Goal: Task Accomplishment & Management: Manage account settings

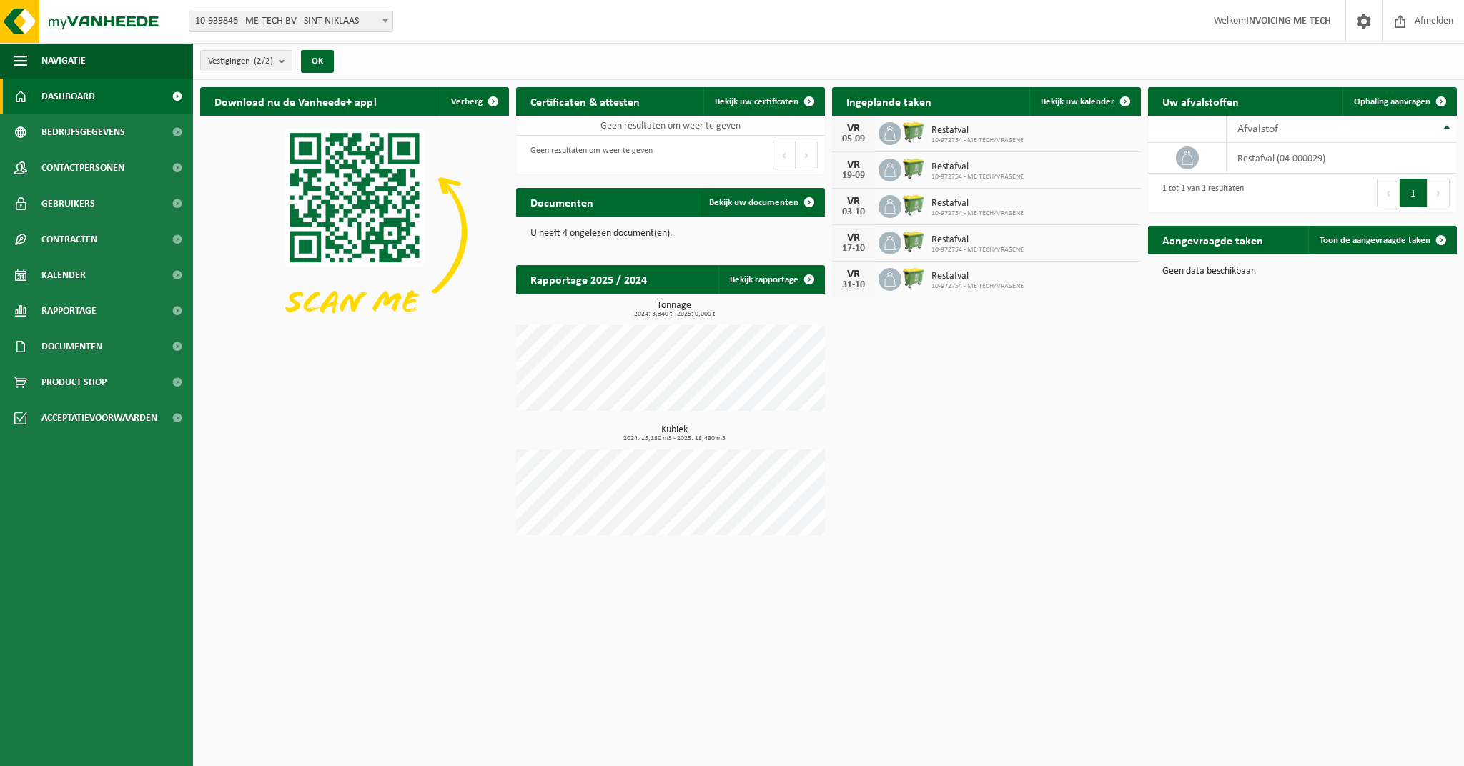
click at [317, 23] on span "10-939846 - ME-TECH BV - SINT-NIKLAAS" at bounding box center [290, 21] width 203 height 20
click at [382, 21] on span at bounding box center [385, 20] width 14 height 19
select select "156588"
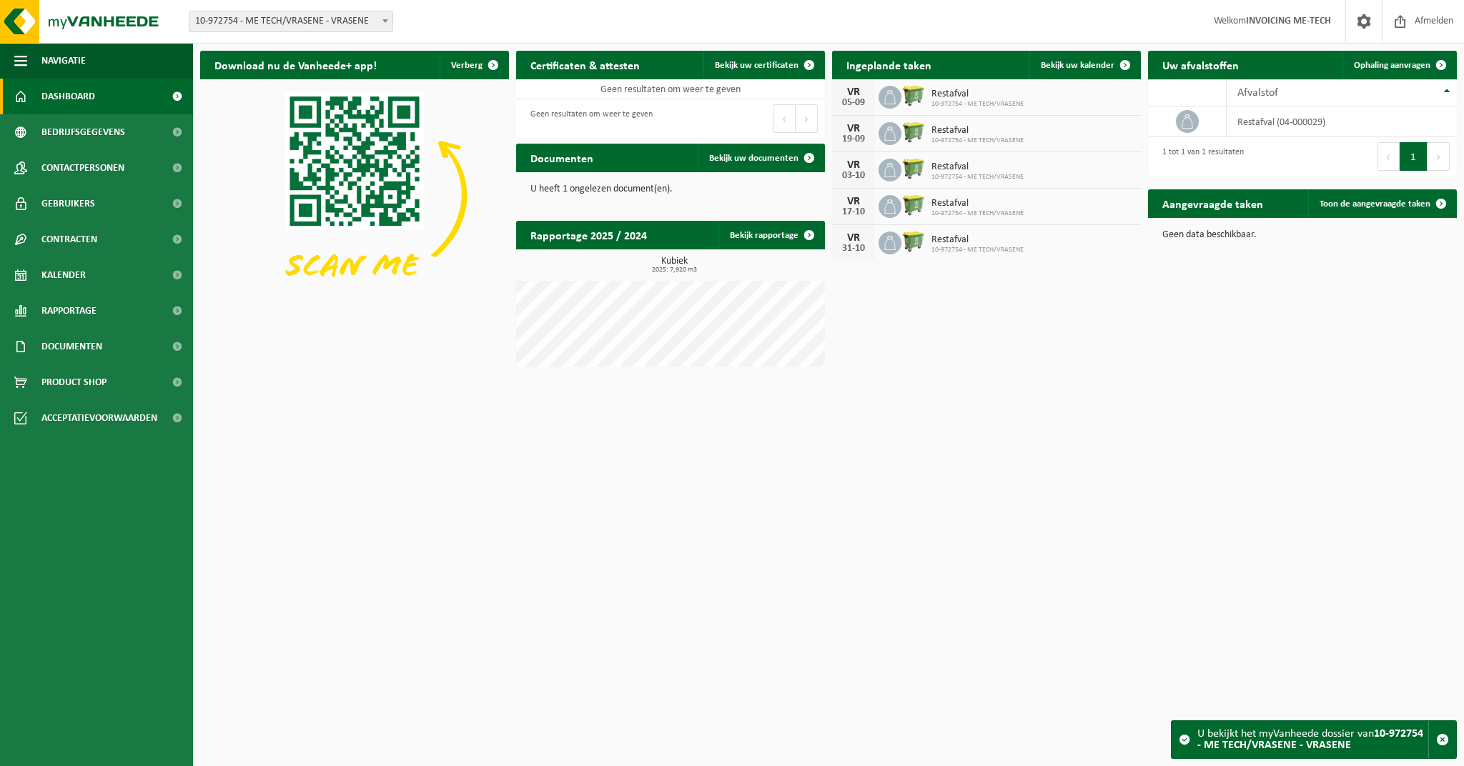
click at [362, 22] on span "10-972754 - ME TECH/VRASENE - VRASENE" at bounding box center [290, 21] width 203 height 20
select select "138692"
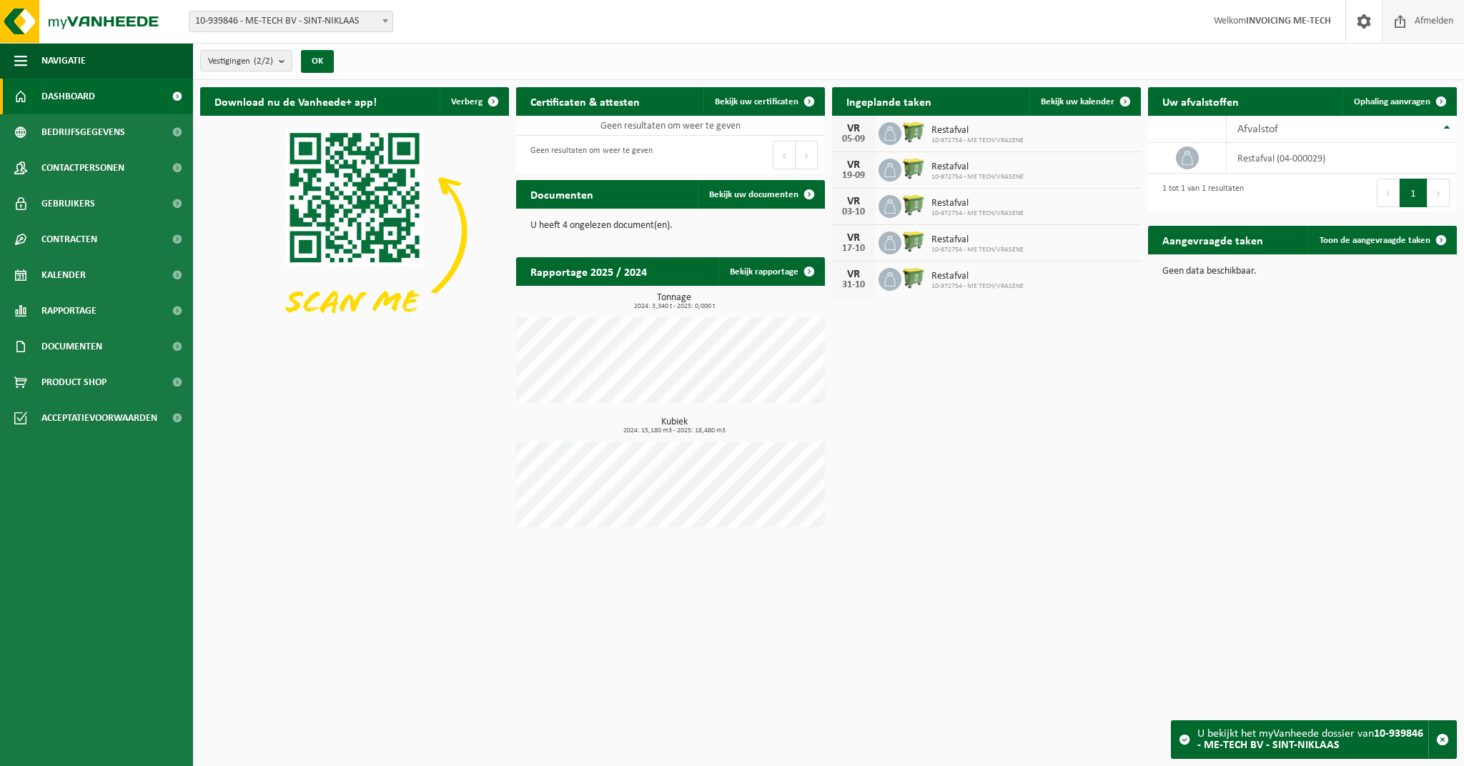
click at [1427, 17] on span "Afmelden" at bounding box center [1434, 21] width 46 height 42
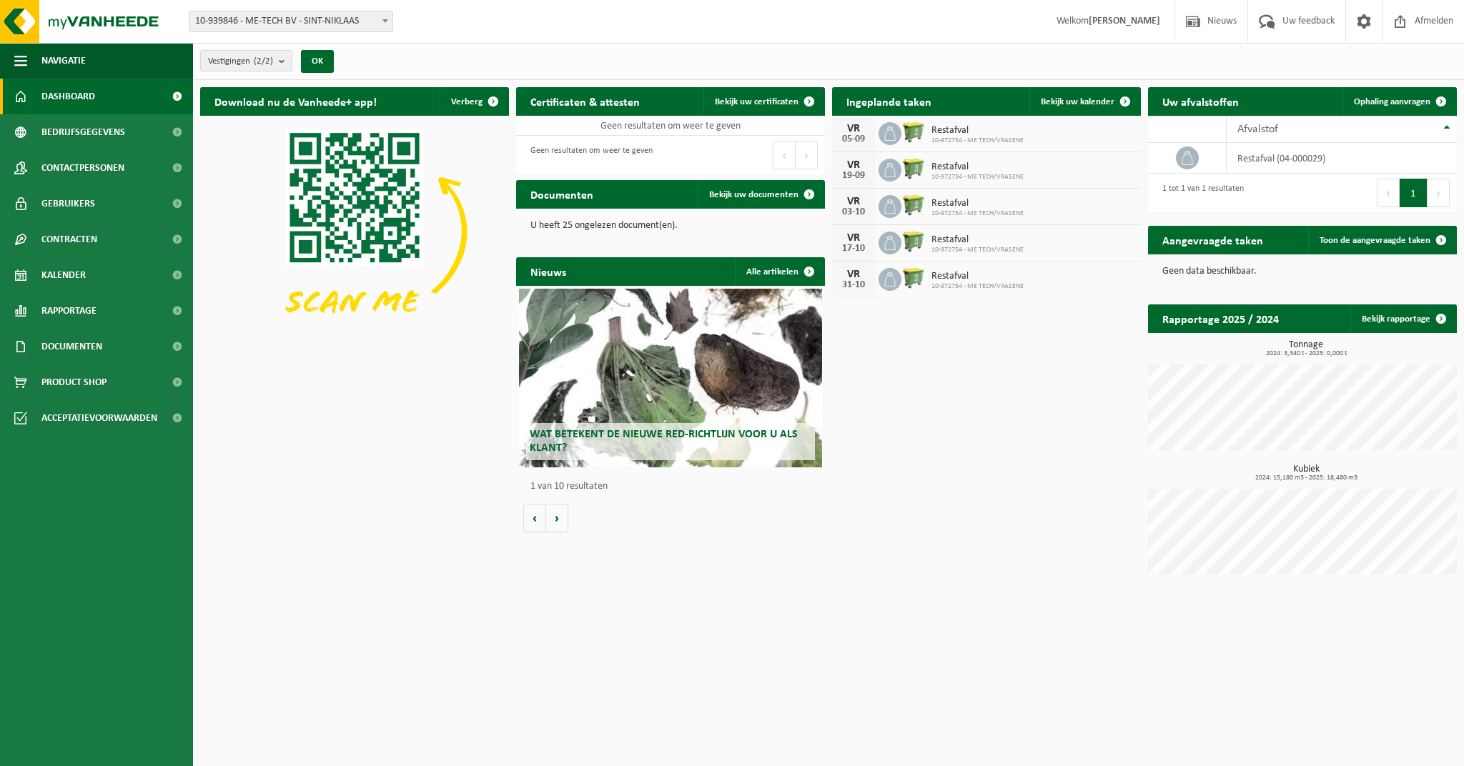
click at [274, 24] on span "10-939846 - ME-TECH BV - SINT-NIKLAAS" at bounding box center [290, 21] width 203 height 20
select select "163587"
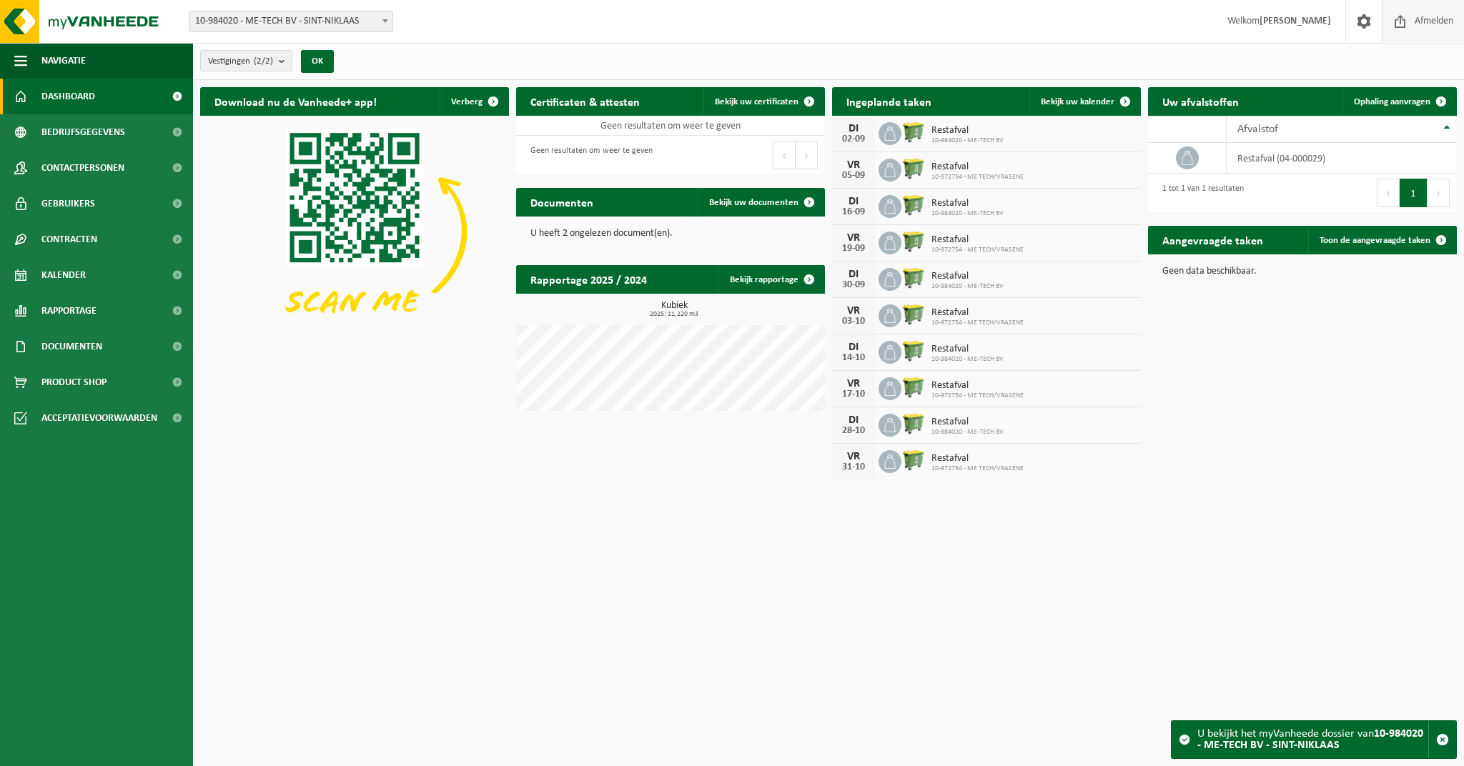
click at [1413, 13] on span "Afmelden" at bounding box center [1434, 21] width 46 height 42
